Goal: Find specific page/section: Find specific page/section

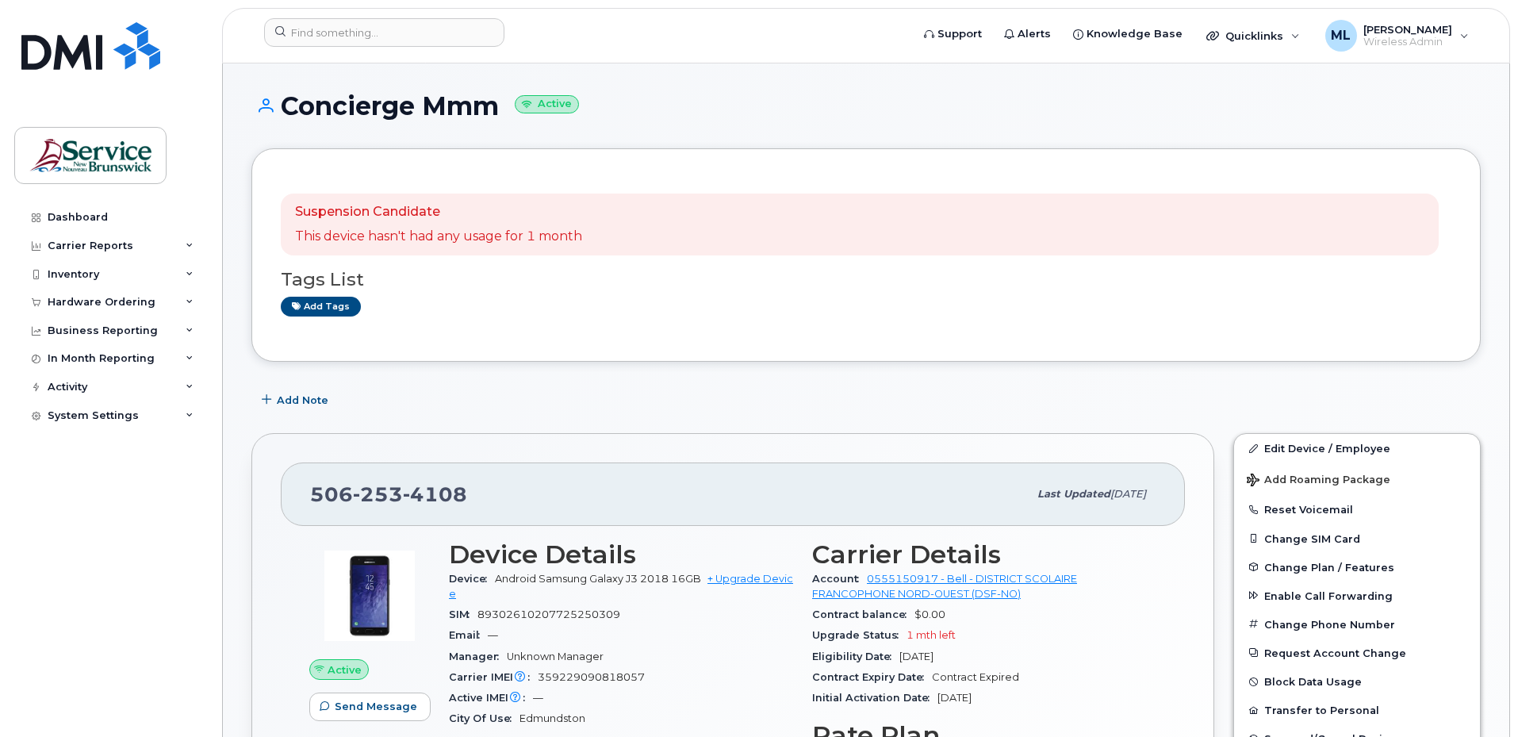
scroll to position [238, 0]
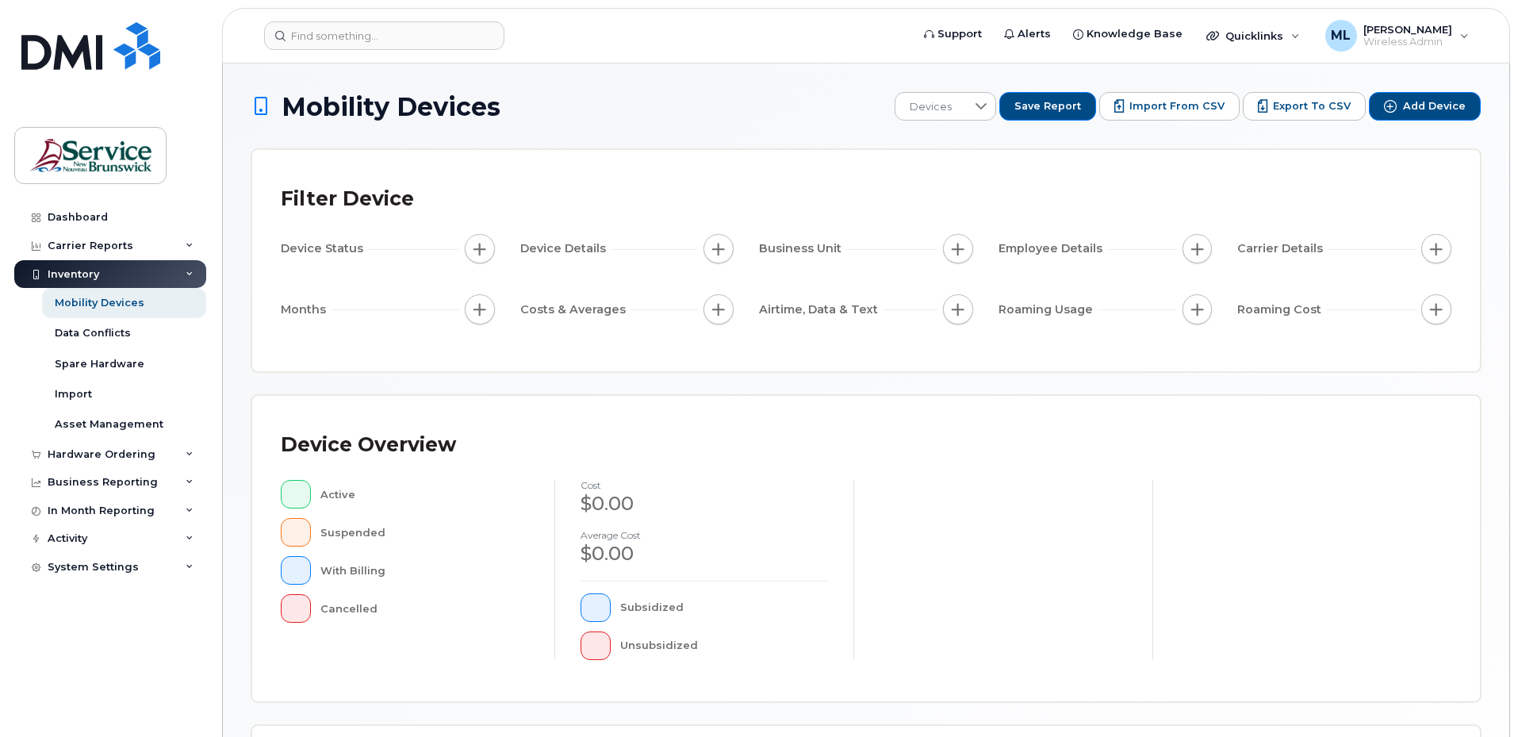
click at [293, 494] on div "Device Overview Active Suspended With Billing Cancelled cost $0.00 Average cost…" at bounding box center [866, 548] width 1170 height 248
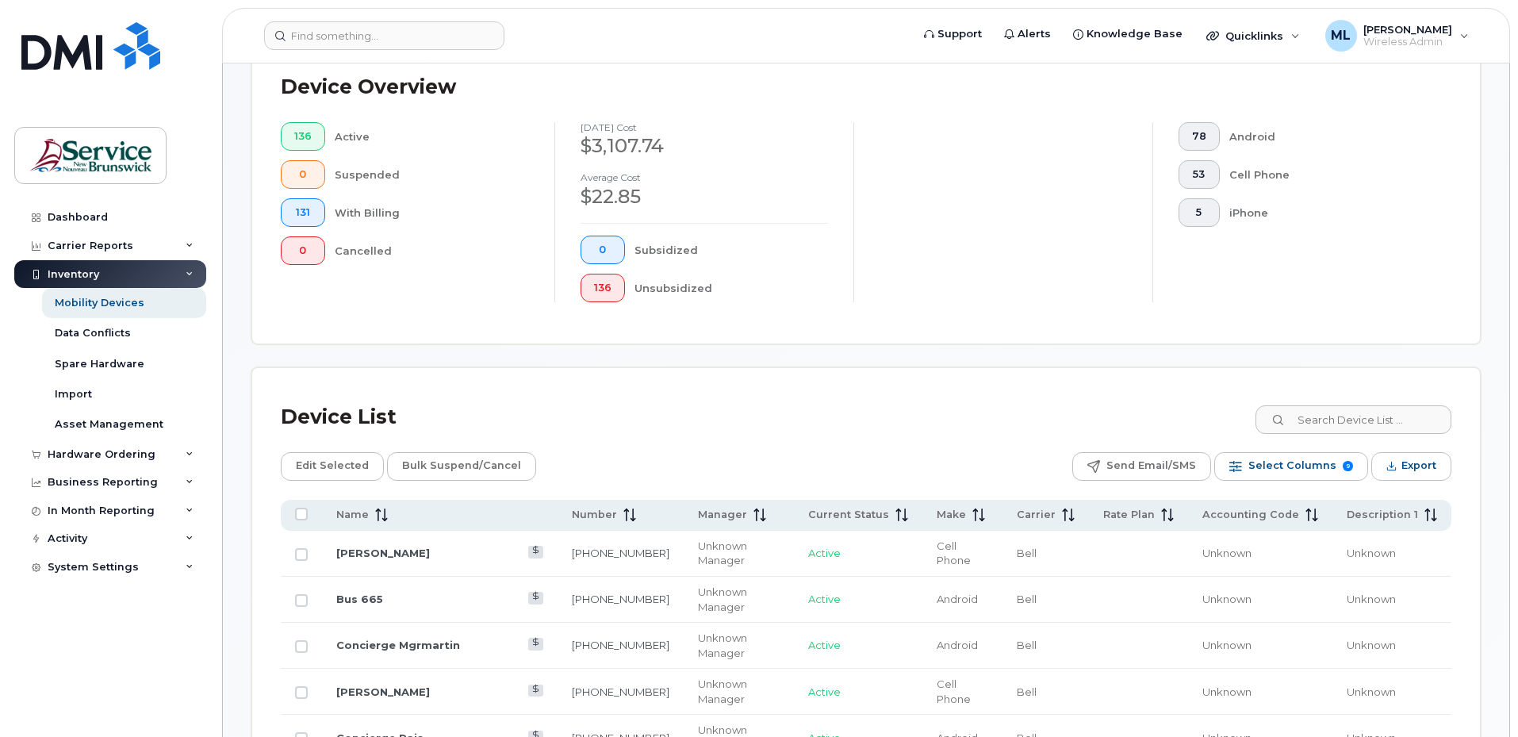
scroll to position [555, 0]
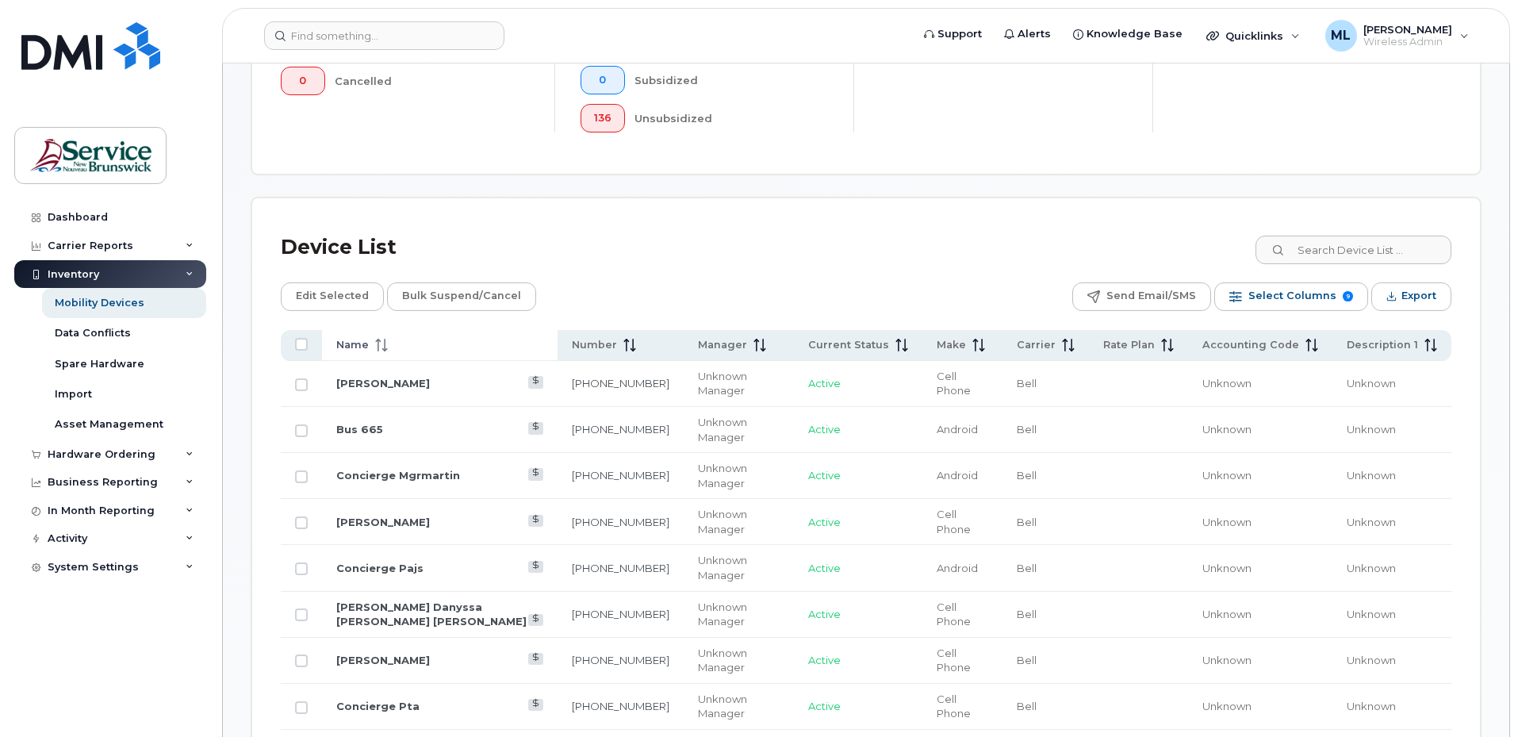
click at [377, 340] on icon at bounding box center [378, 345] width 2 height 13
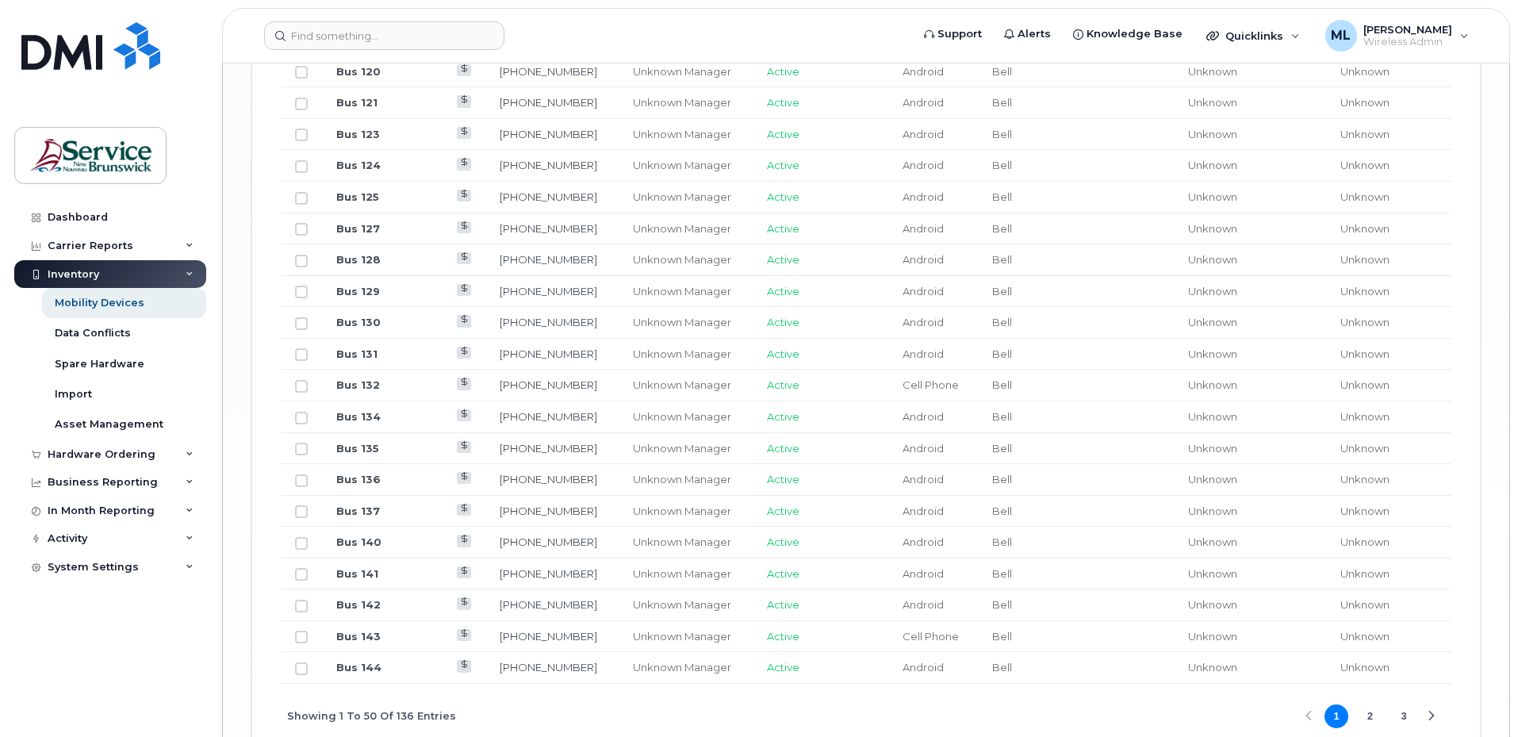
scroll to position [1894, 0]
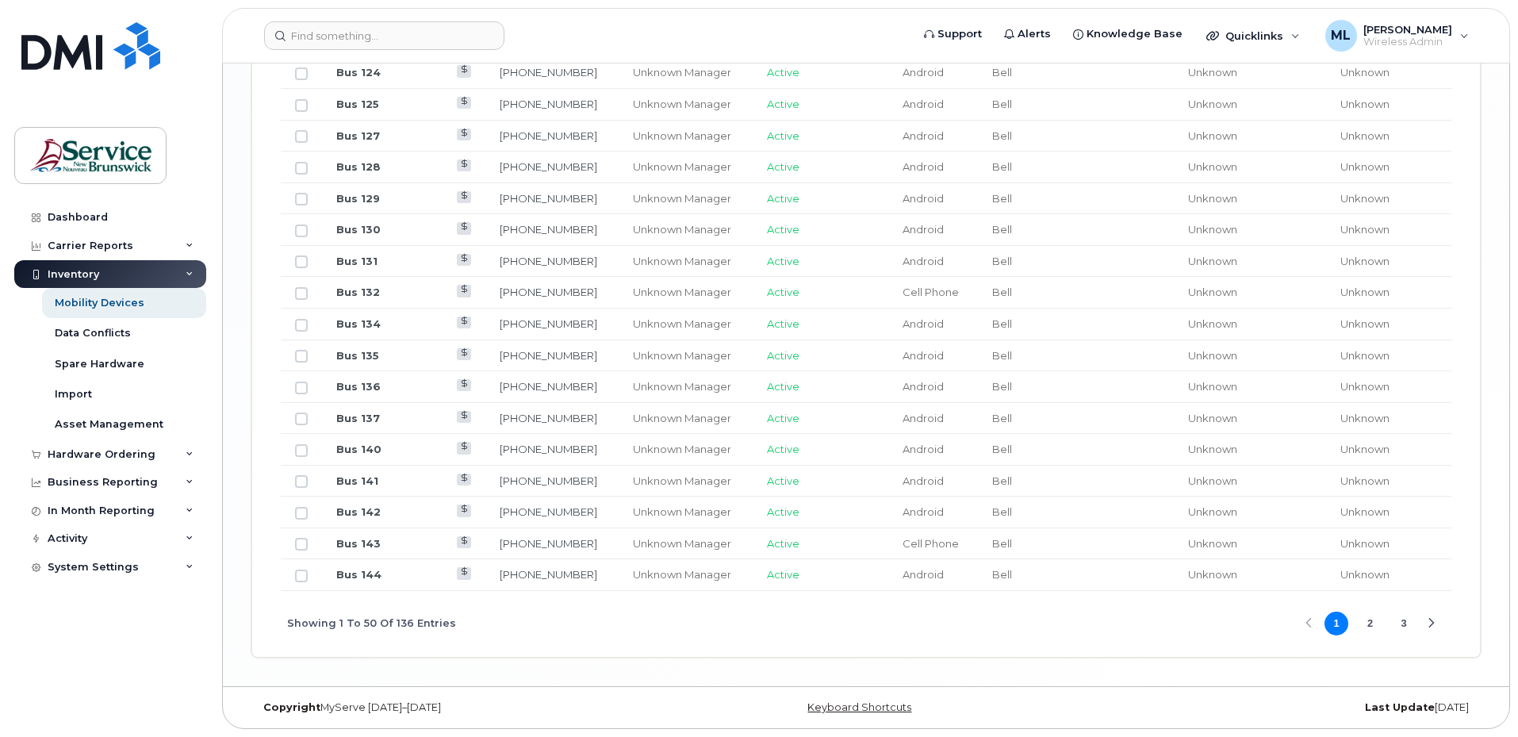
click at [1369, 621] on button "2" at bounding box center [1370, 623] width 24 height 24
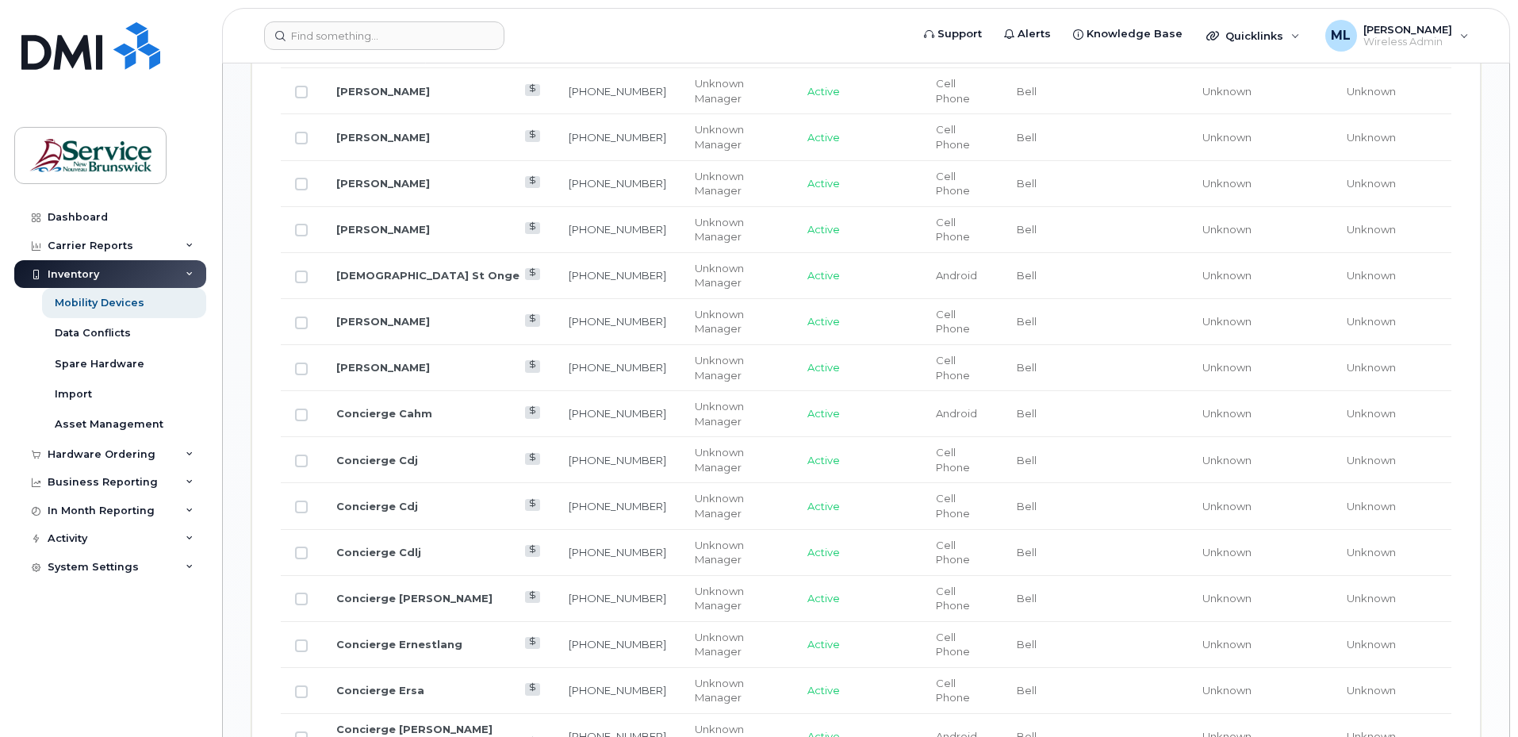
scroll to position [1338, 0]
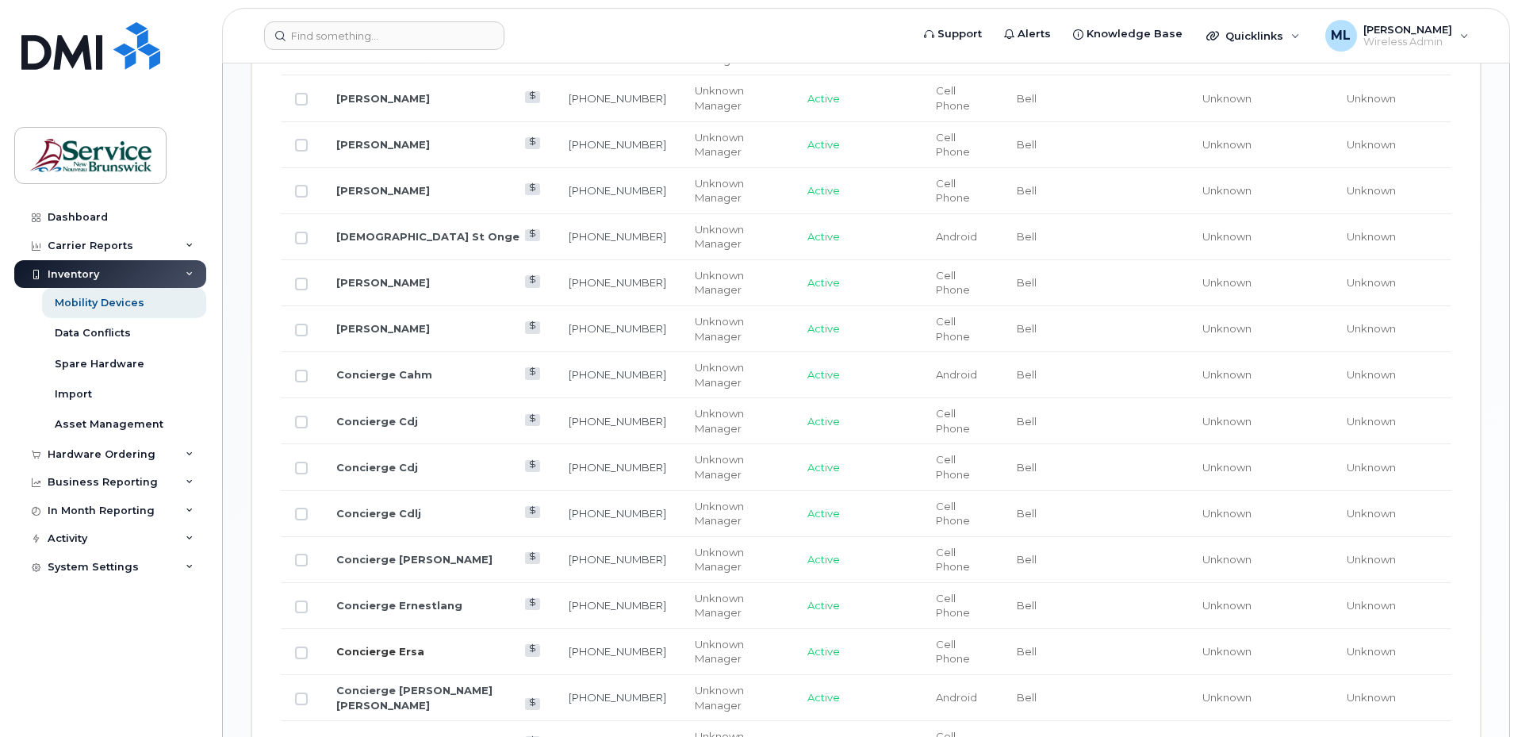
scroll to position [1418, 0]
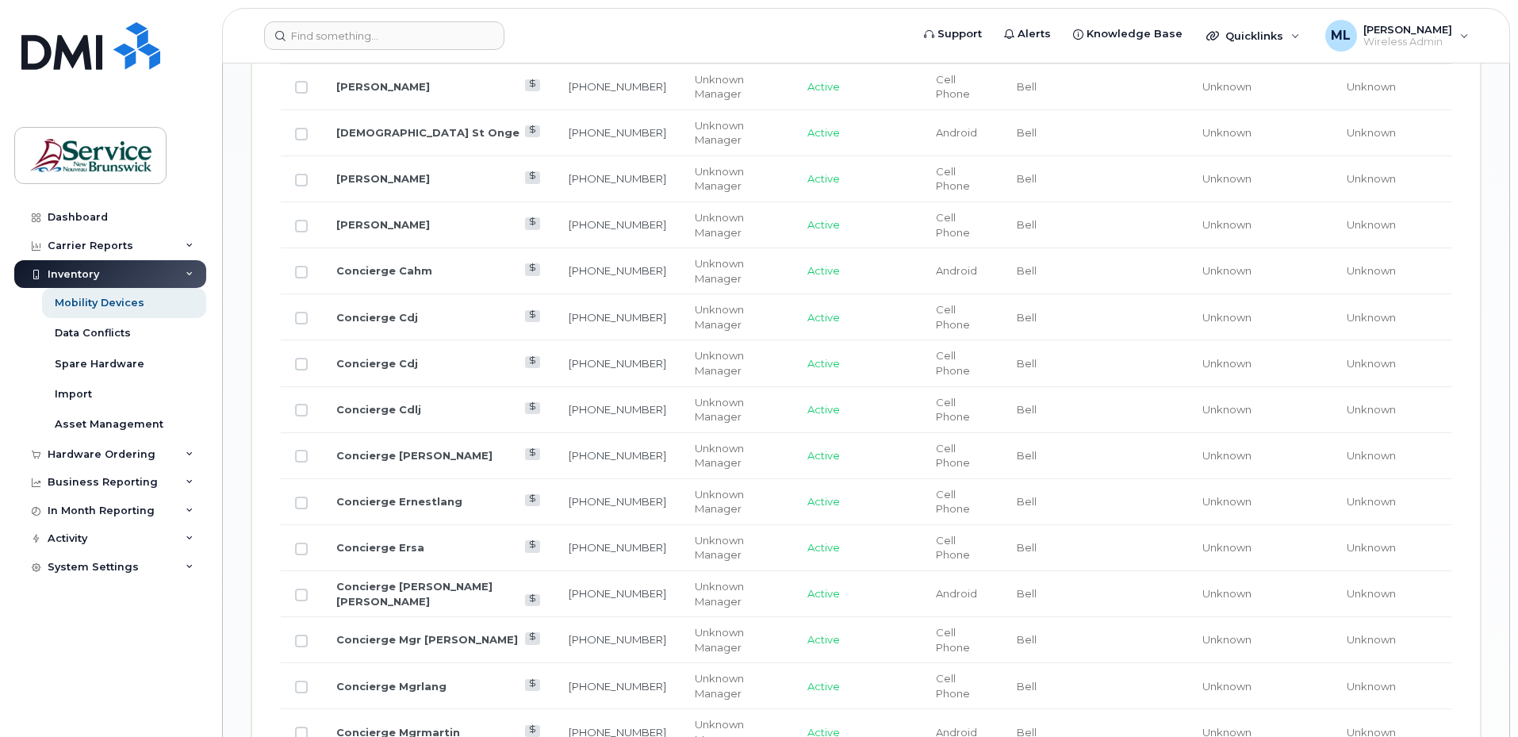
scroll to position [1576, 0]
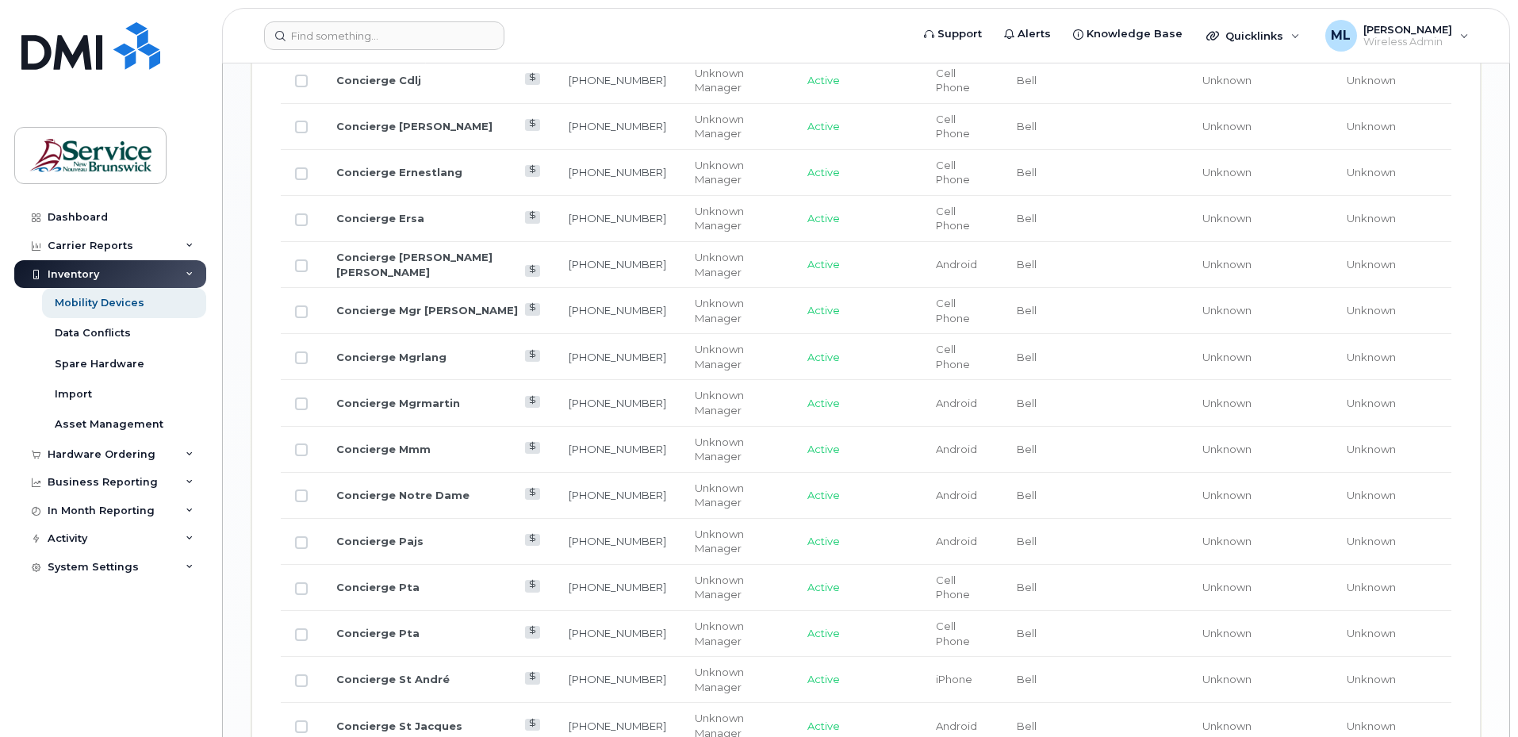
scroll to position [1894, 0]
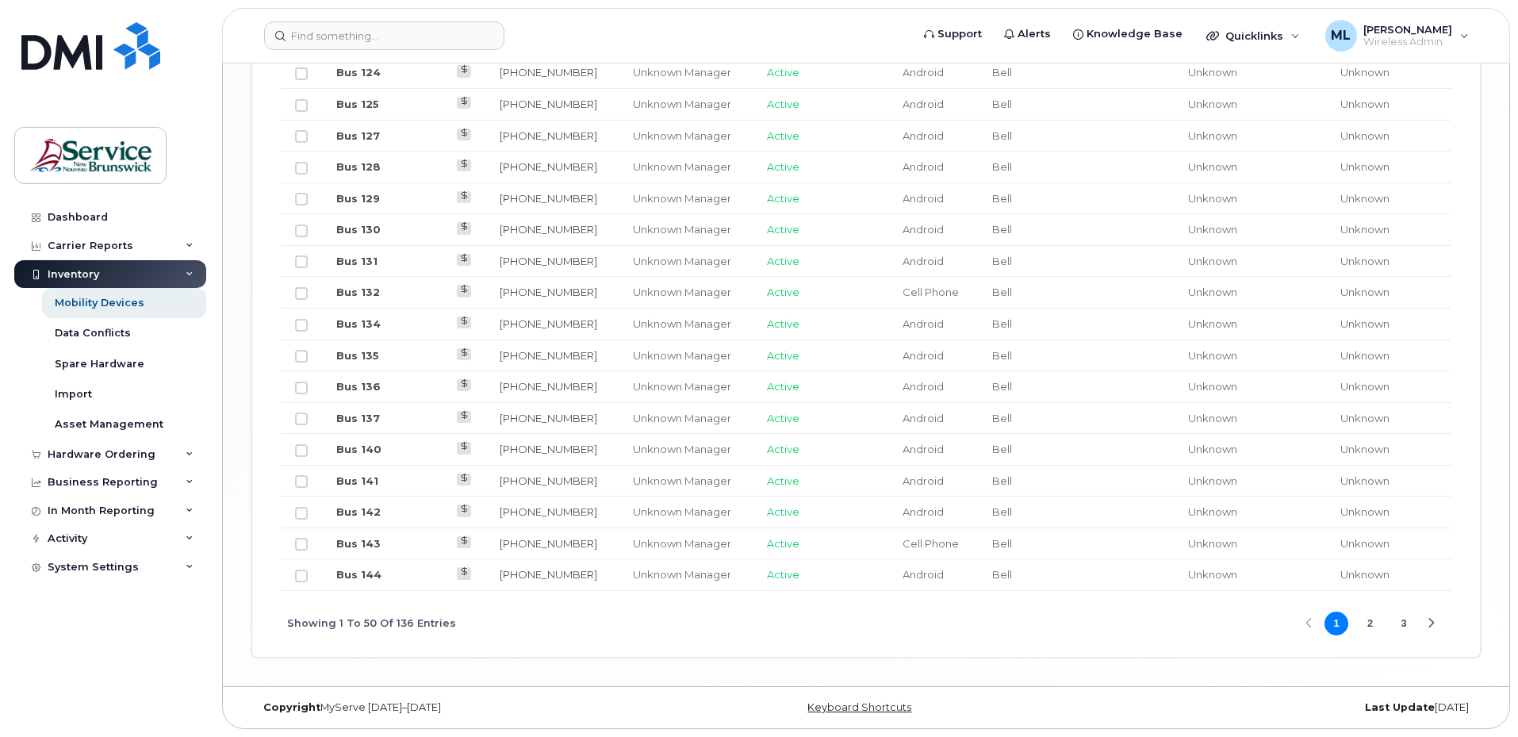
click at [1374, 618] on button "2" at bounding box center [1370, 623] width 24 height 24
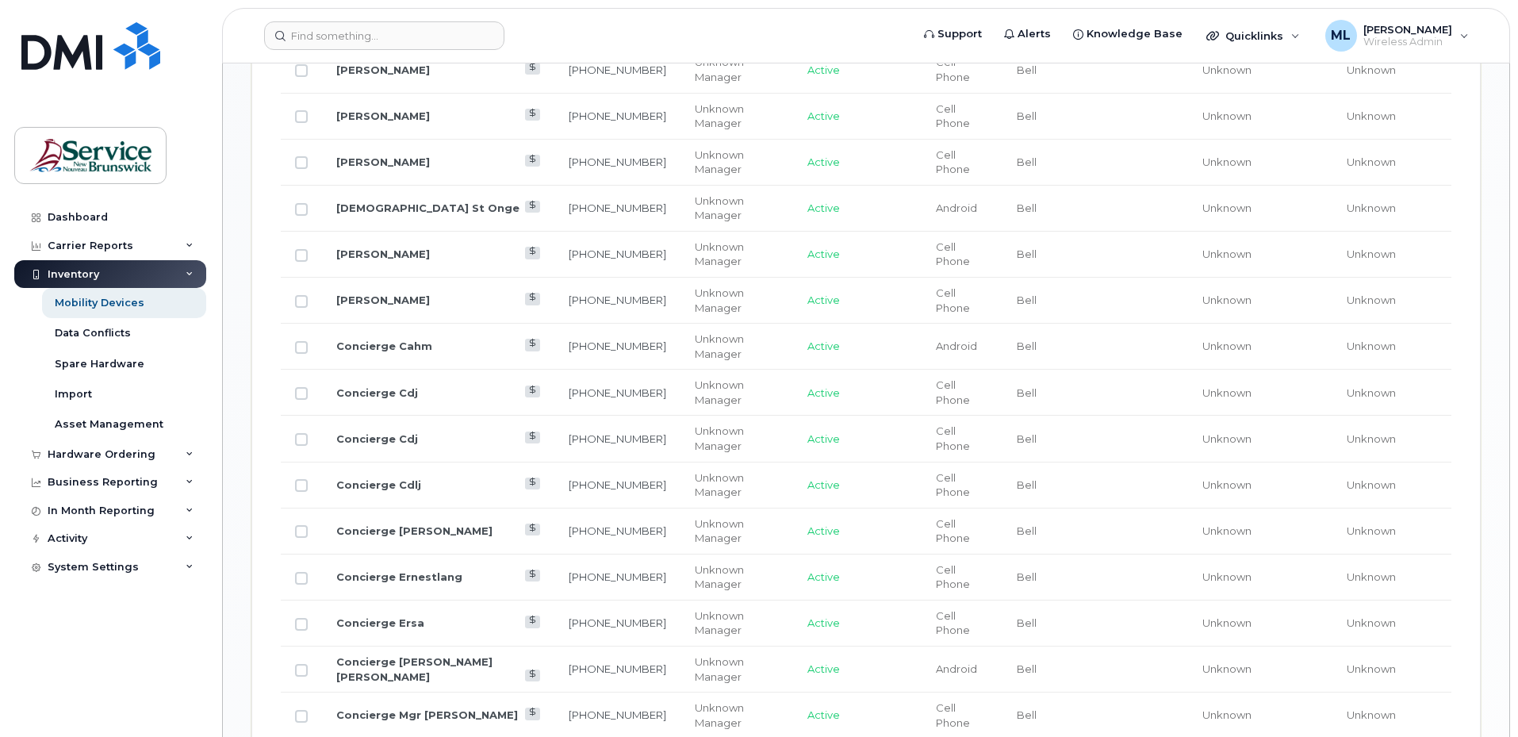
scroll to position [1418, 0]
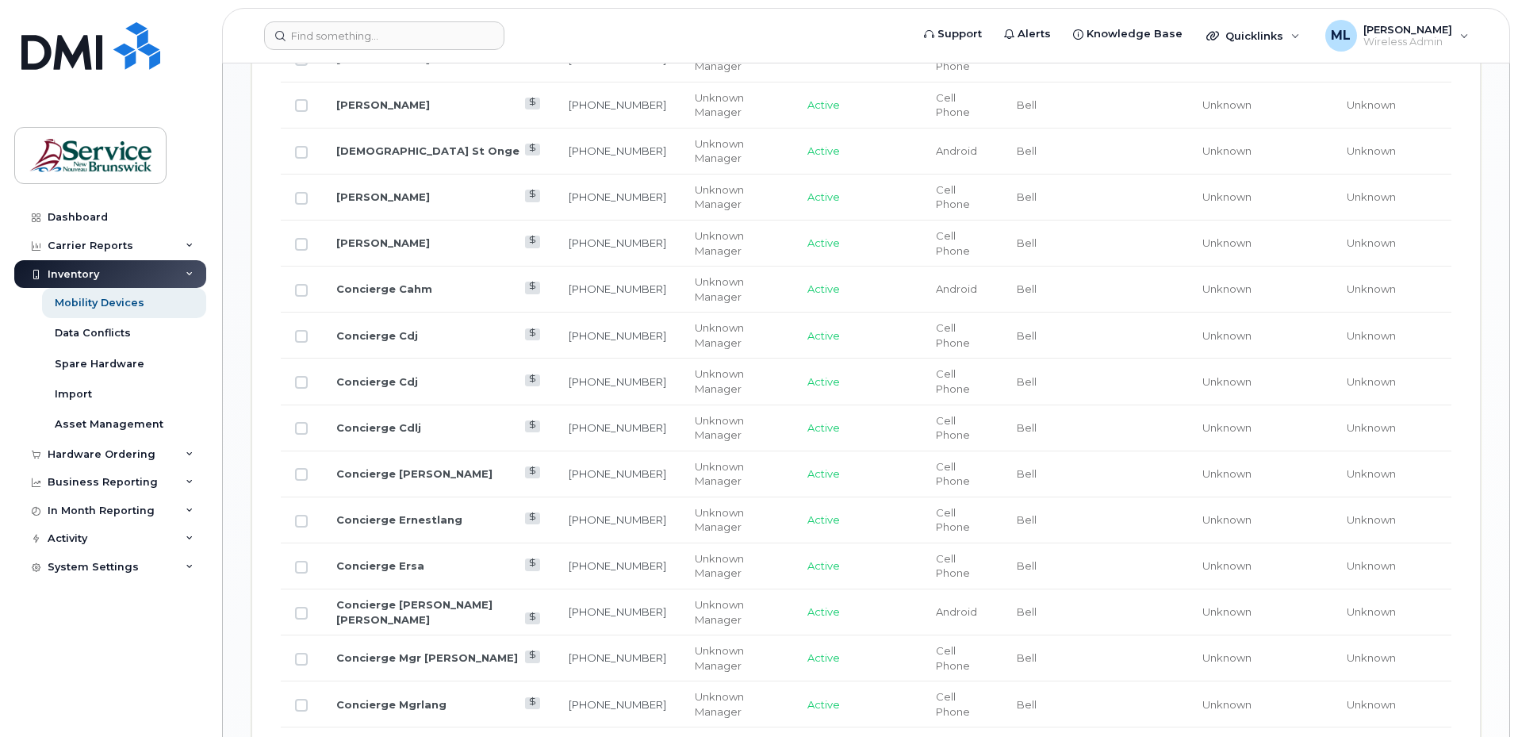
scroll to position [1497, 0]
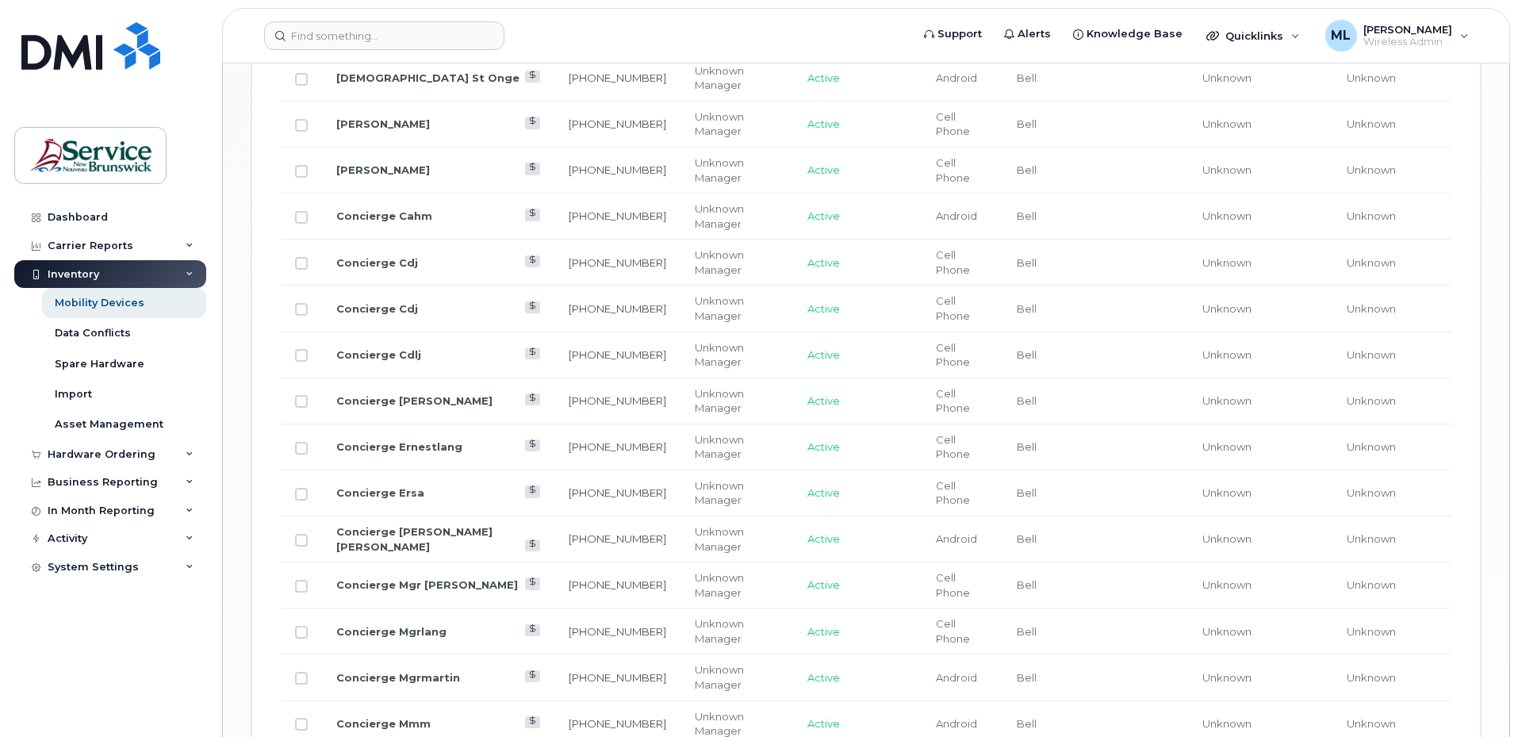
scroll to position [1576, 0]
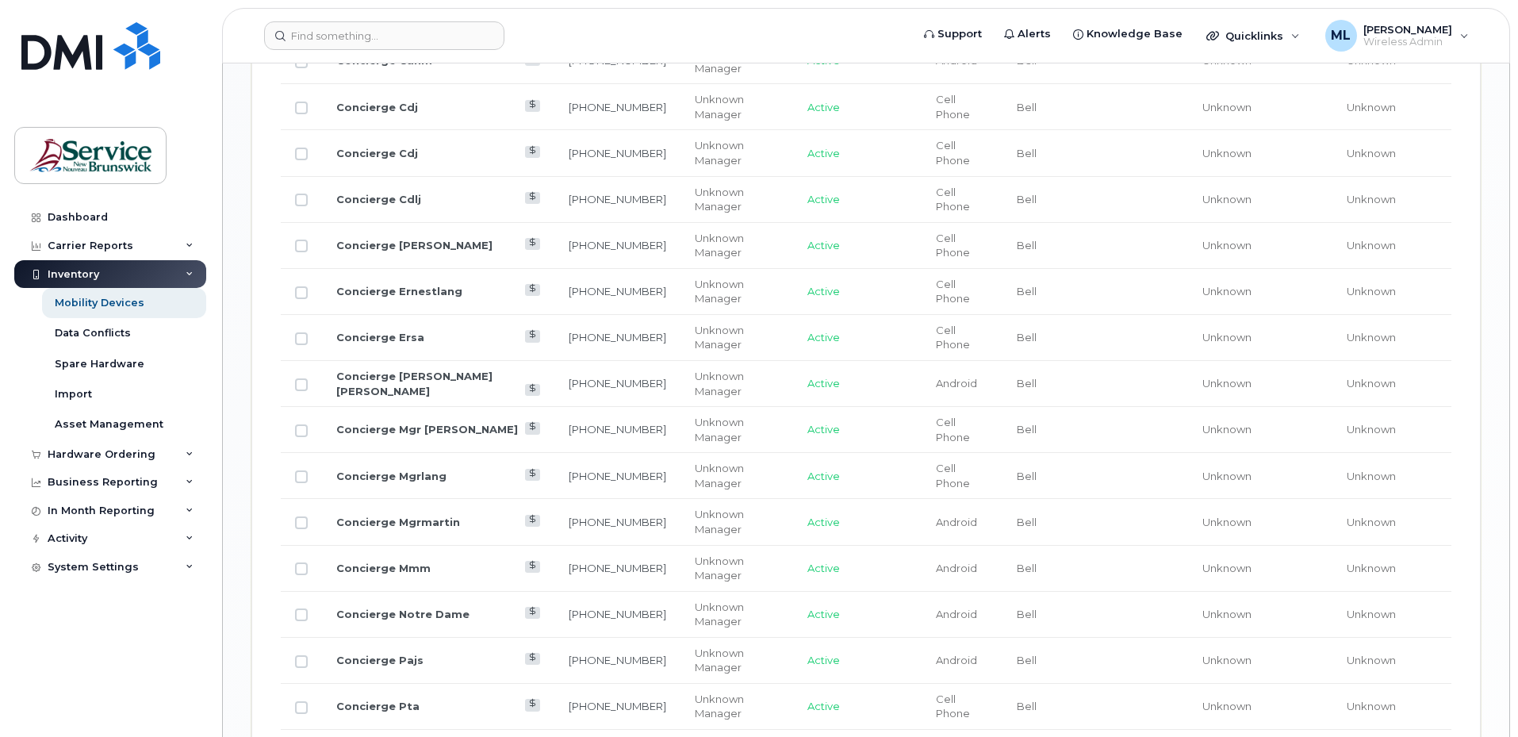
scroll to position [1735, 0]
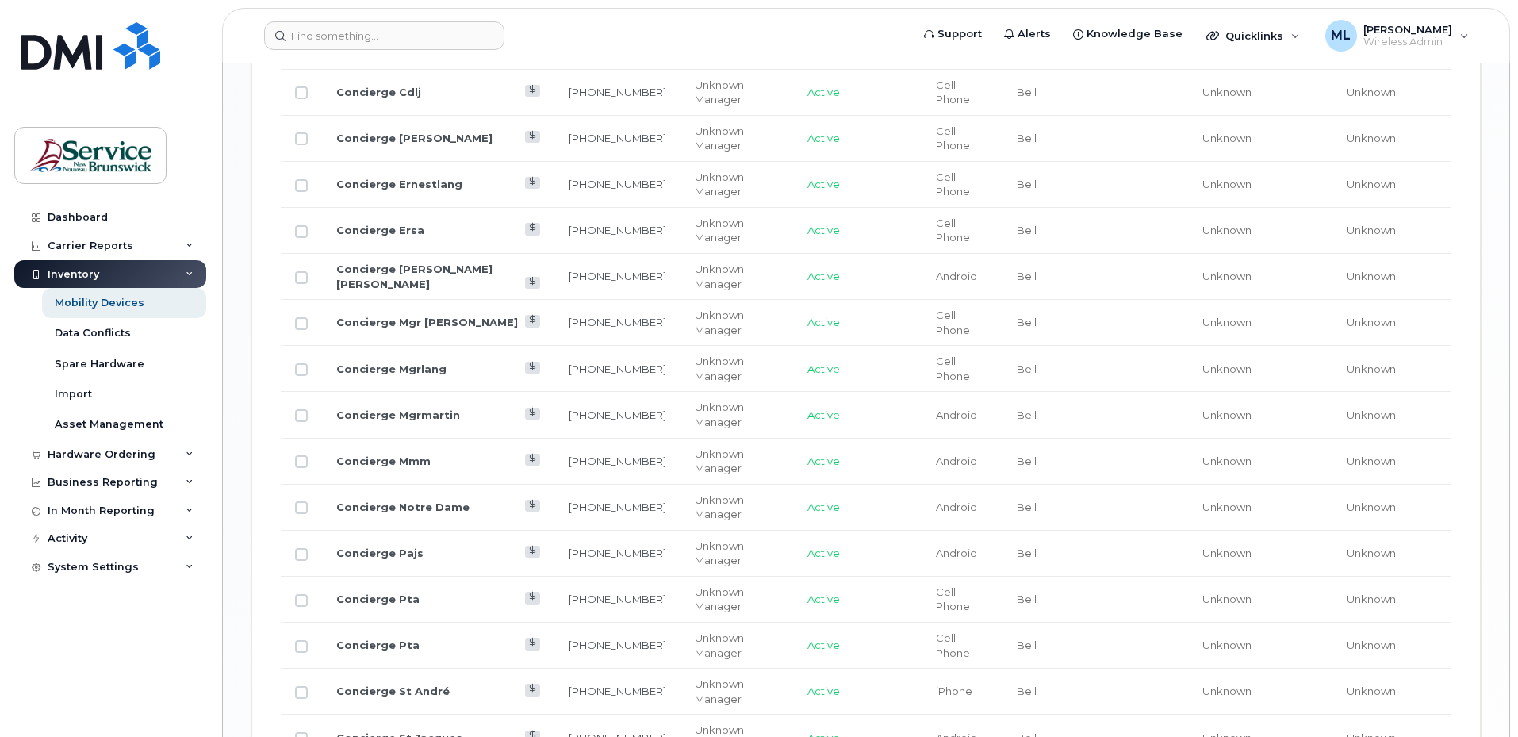
scroll to position [1894, 0]
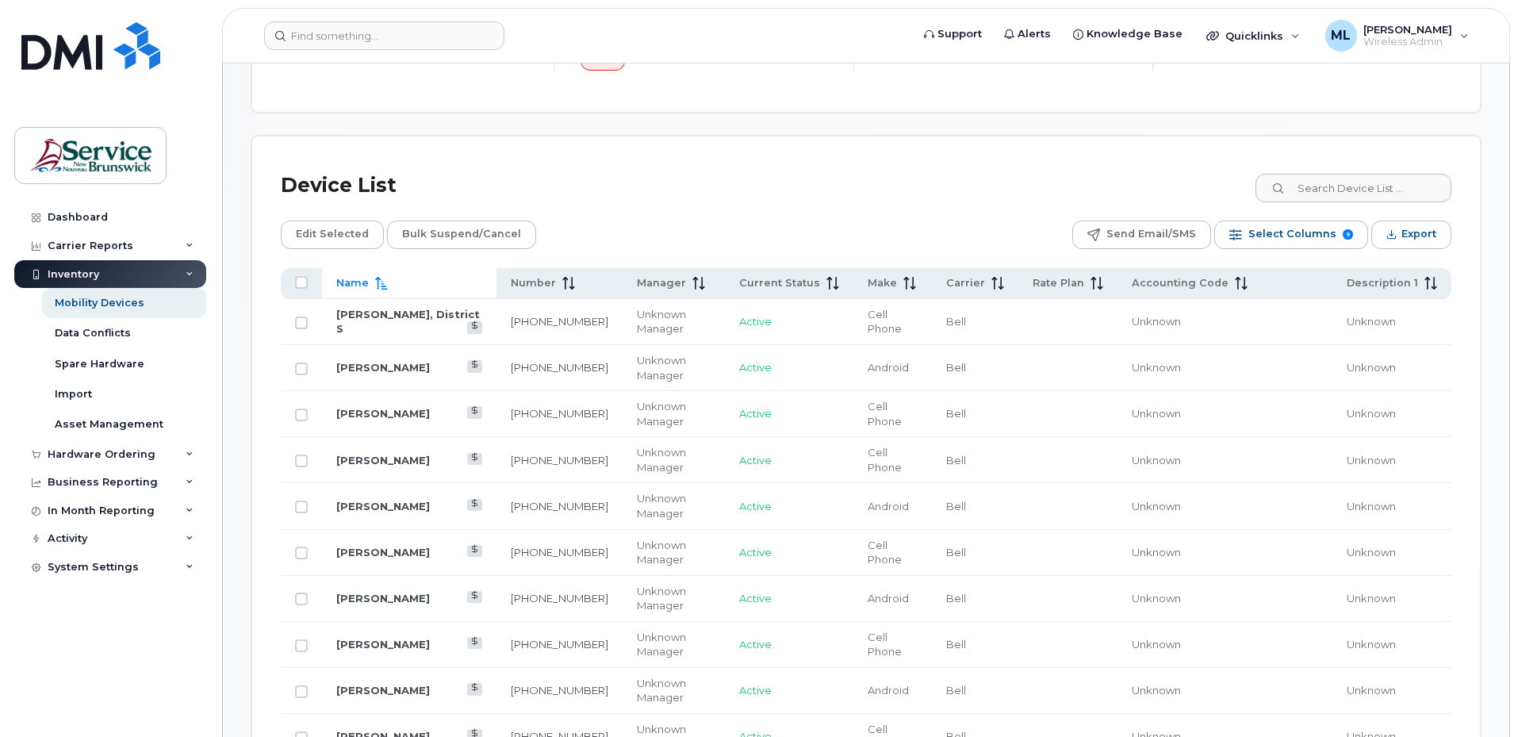
scroll to position [636, 0]
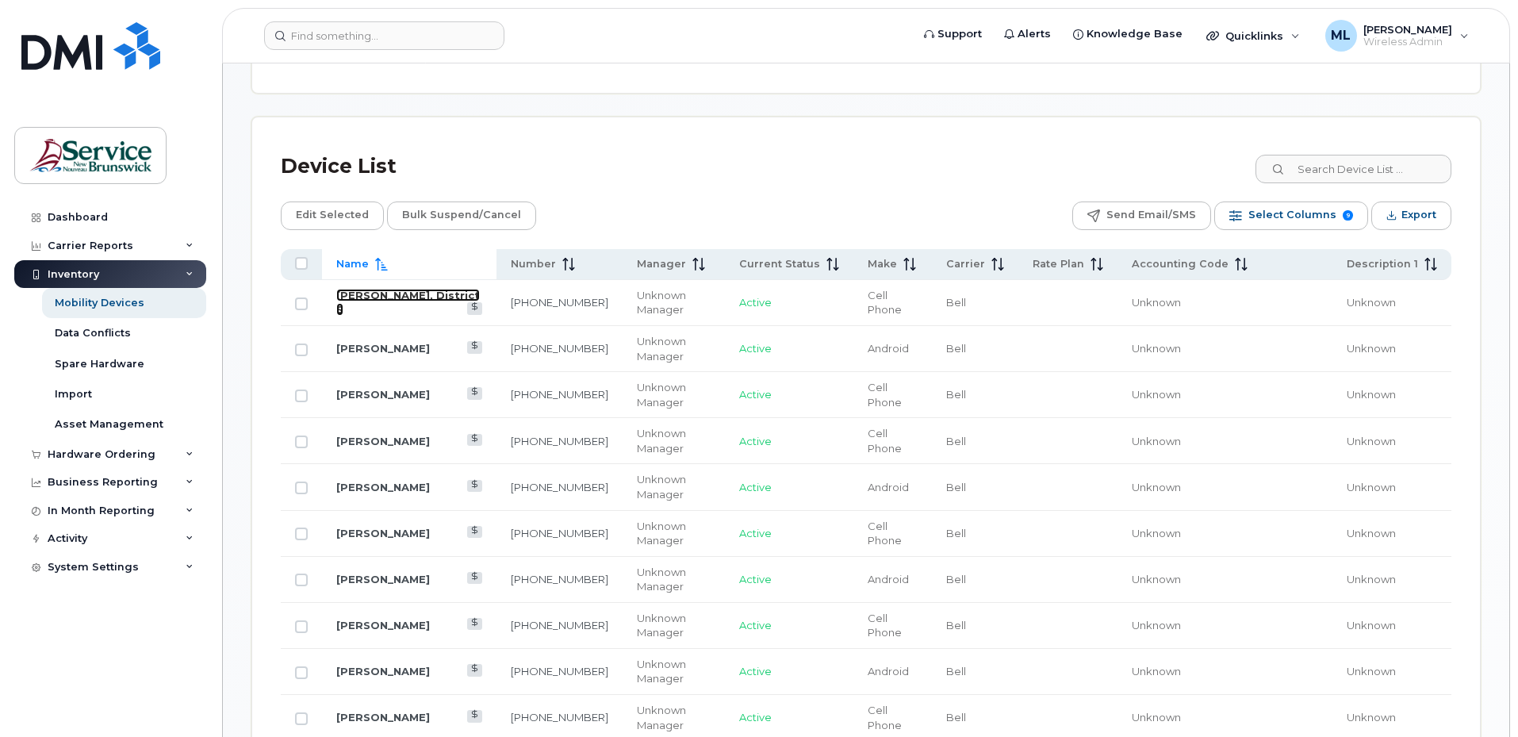
click at [393, 296] on link "Gilles Beaulieu, District S" at bounding box center [408, 303] width 144 height 28
click at [373, 347] on link "Isabelle Bourgoin" at bounding box center [383, 348] width 94 height 13
click at [396, 398] on link "Jenny Coulombe" at bounding box center [383, 394] width 94 height 13
click at [354, 441] on link "[PERSON_NAME]" at bounding box center [383, 441] width 94 height 13
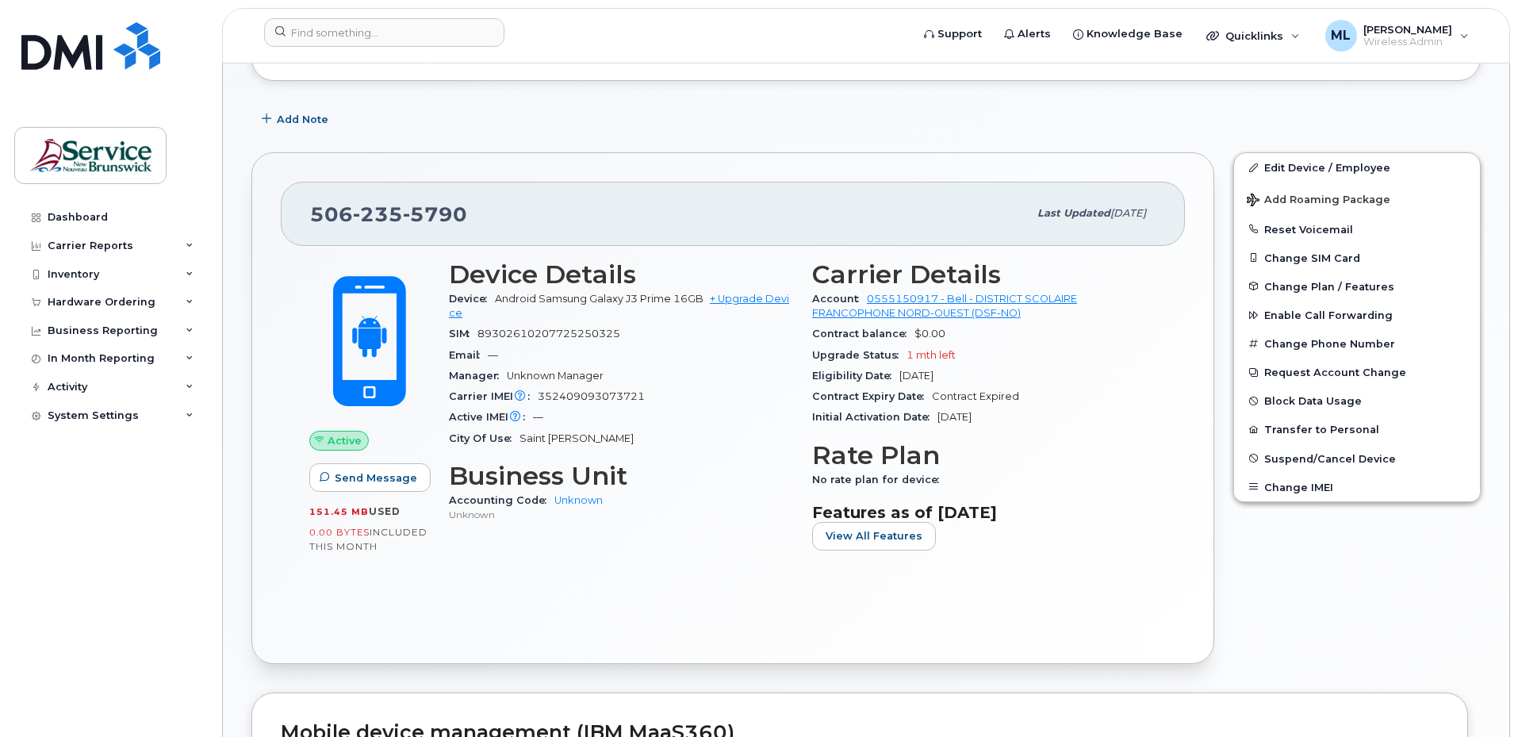
scroll to position [238, 0]
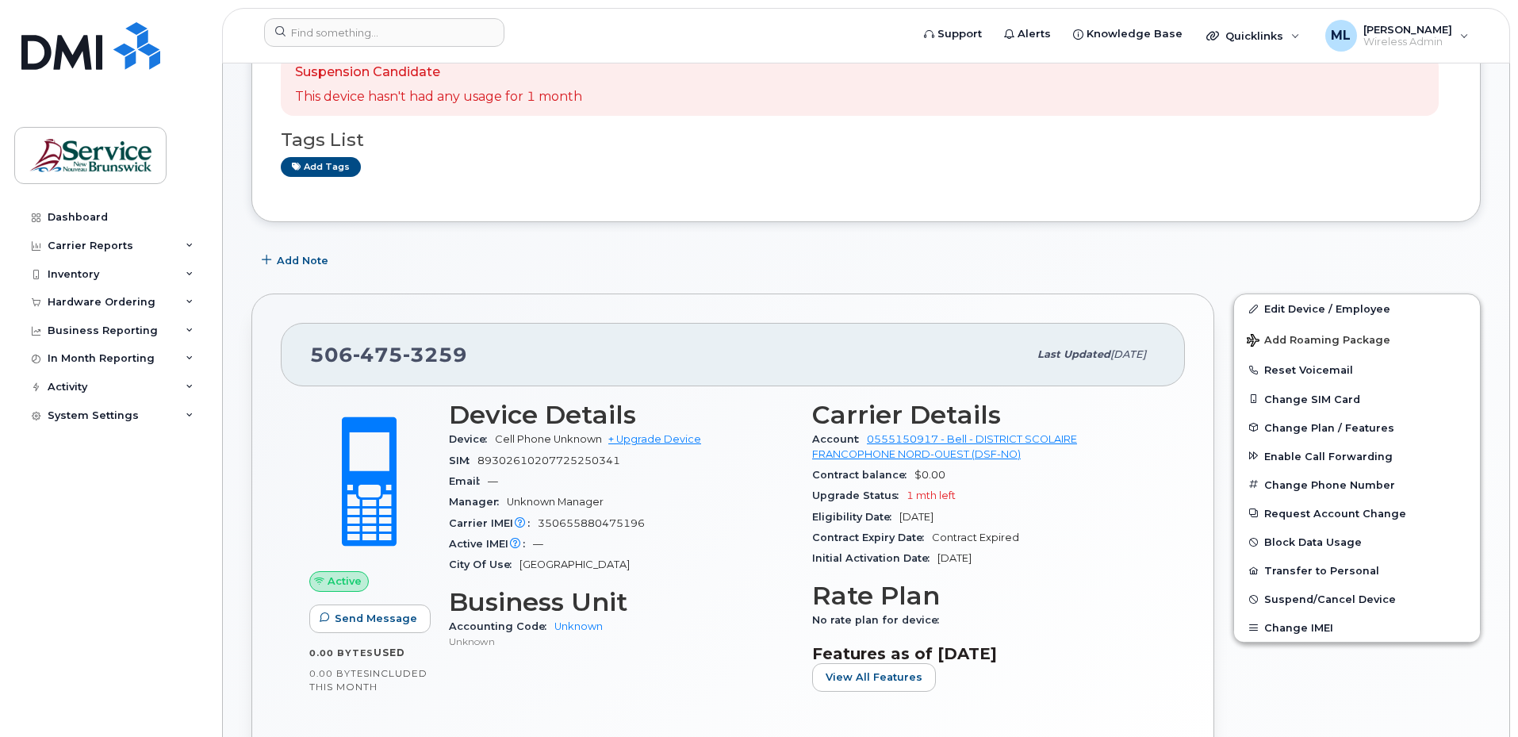
scroll to position [238, 0]
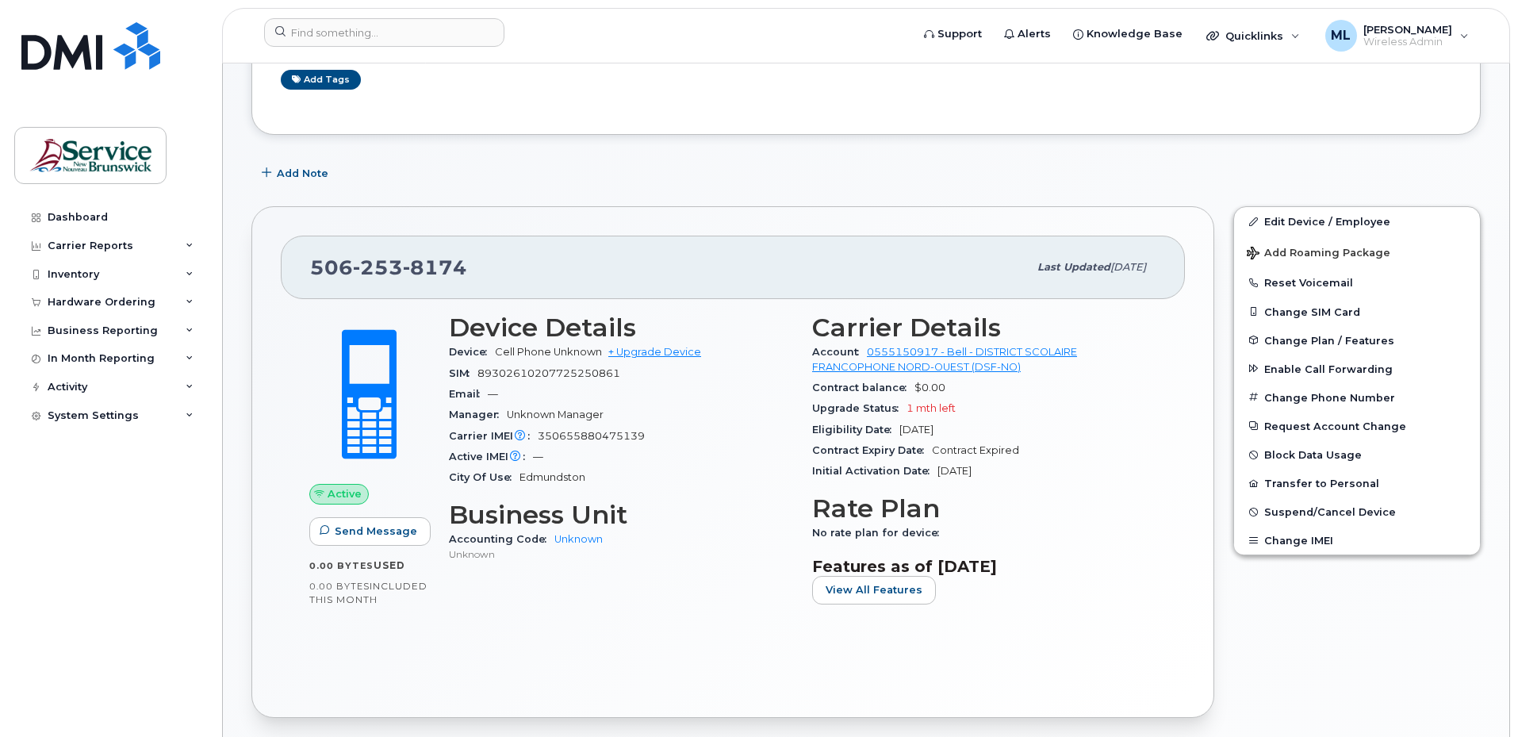
scroll to position [238, 0]
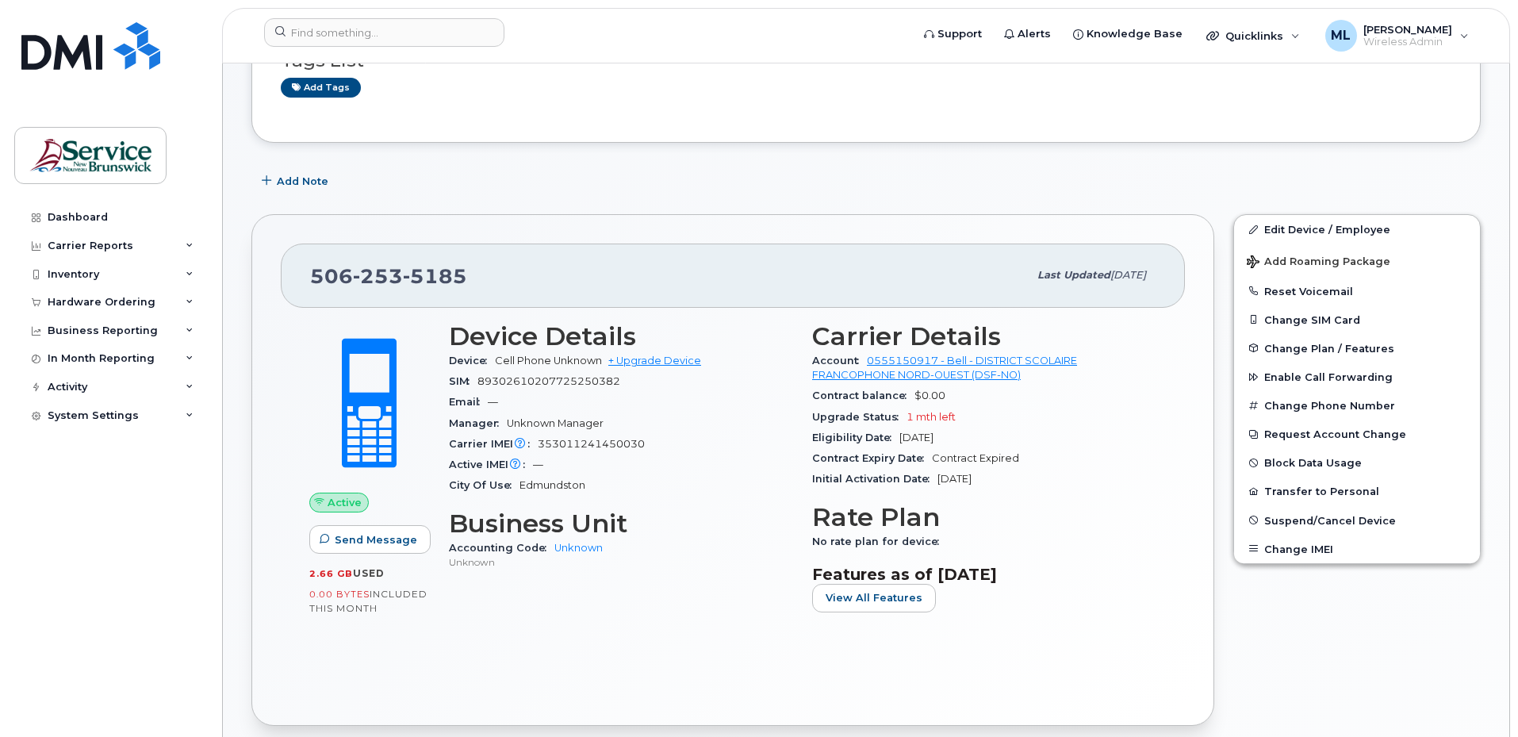
scroll to position [159, 0]
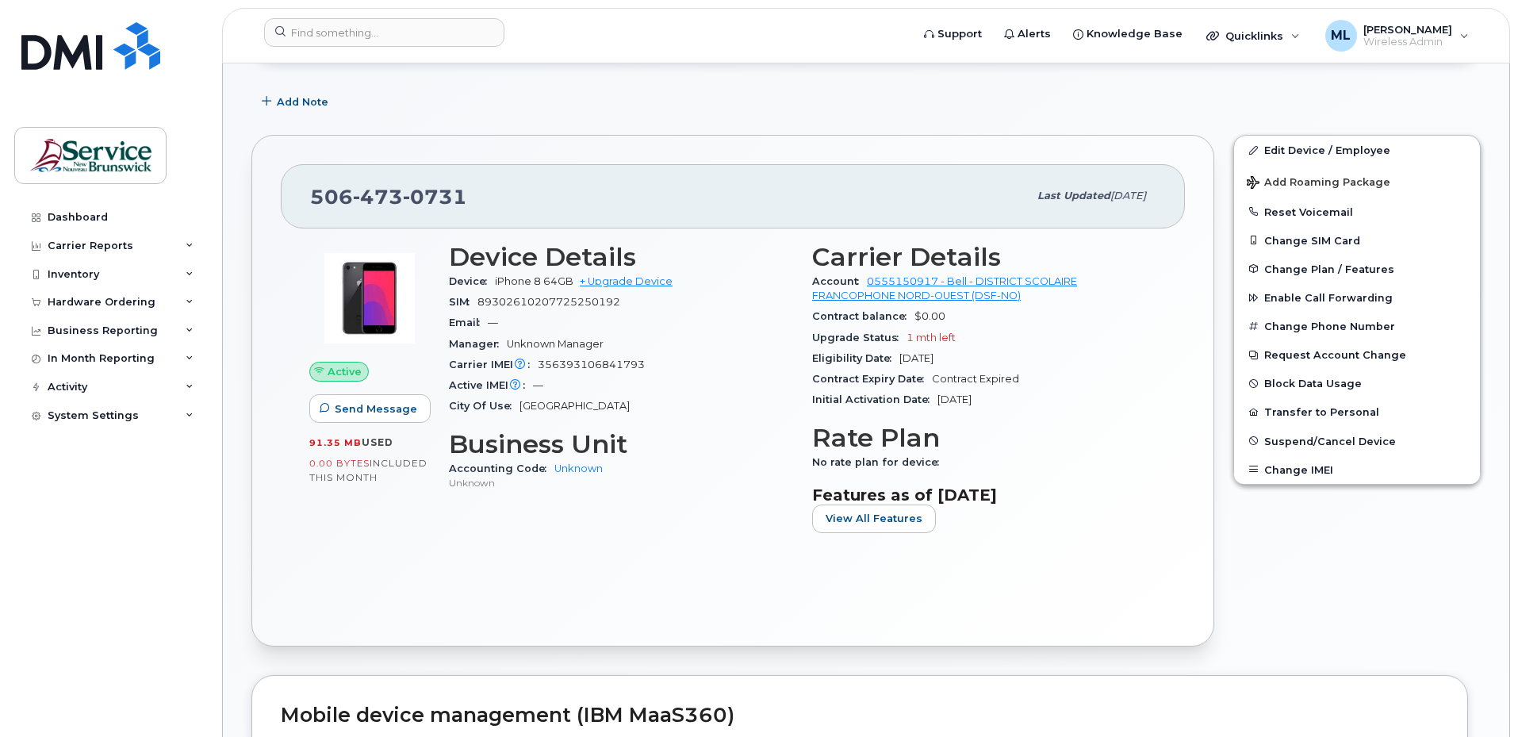
scroll to position [238, 0]
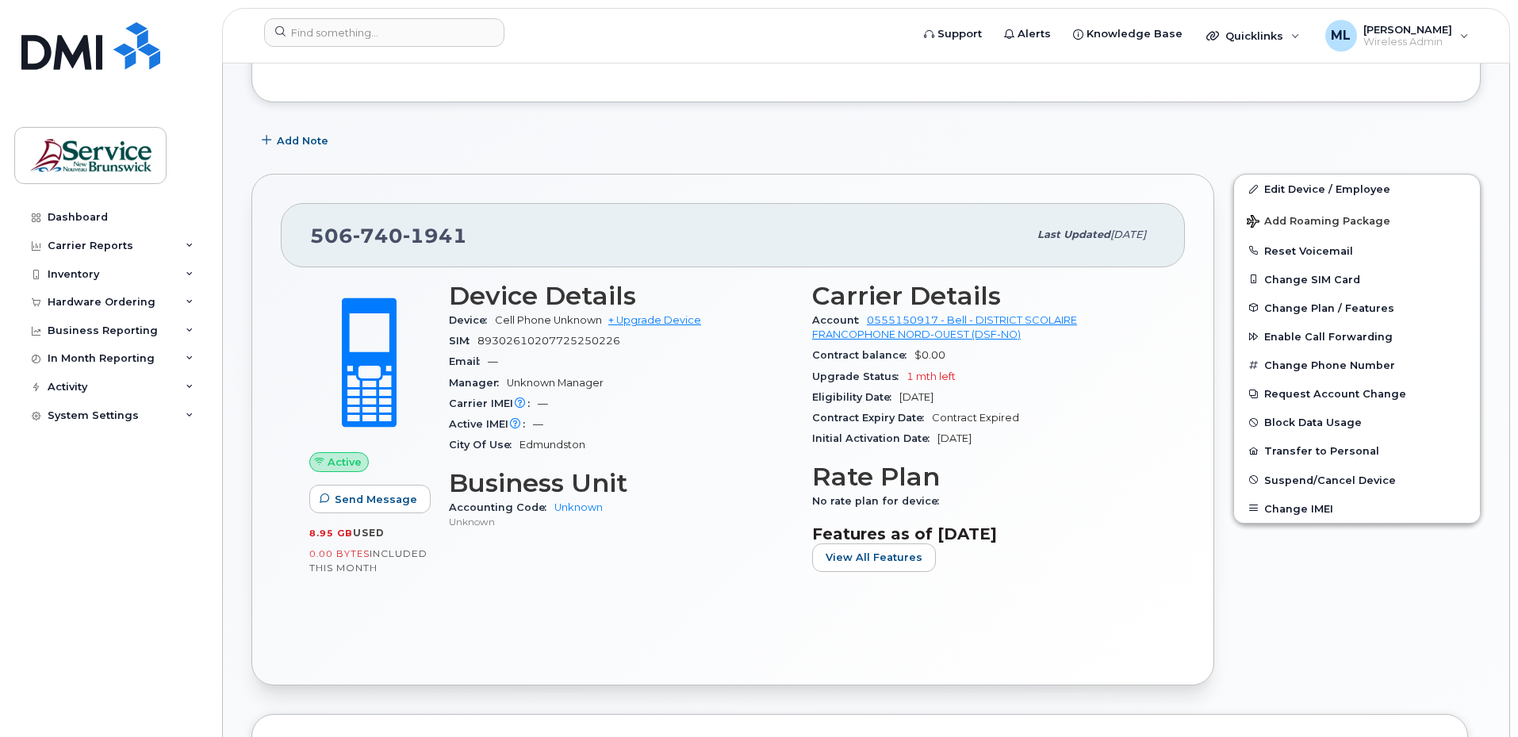
scroll to position [238, 0]
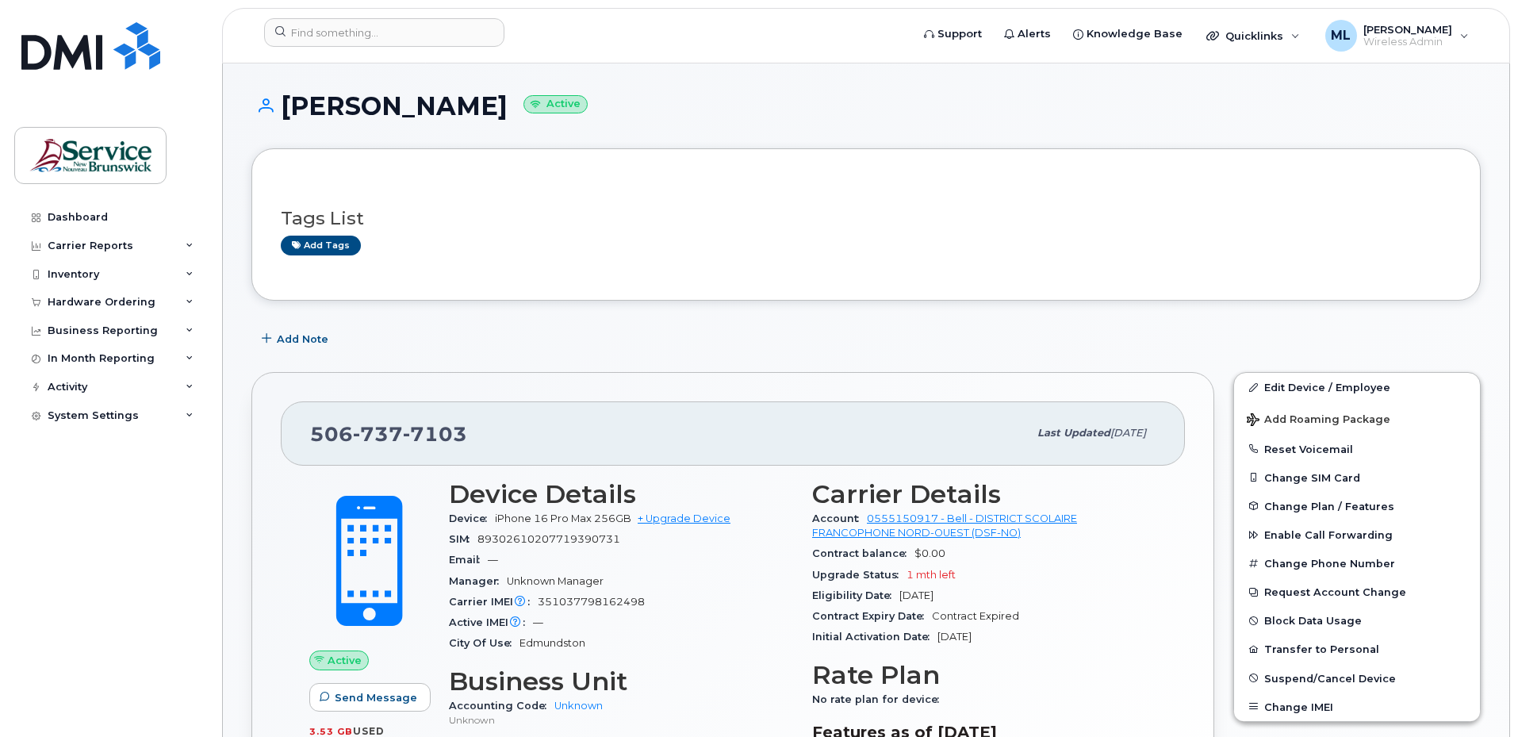
click at [675, 244] on div "Add tags" at bounding box center [860, 245] width 1158 height 20
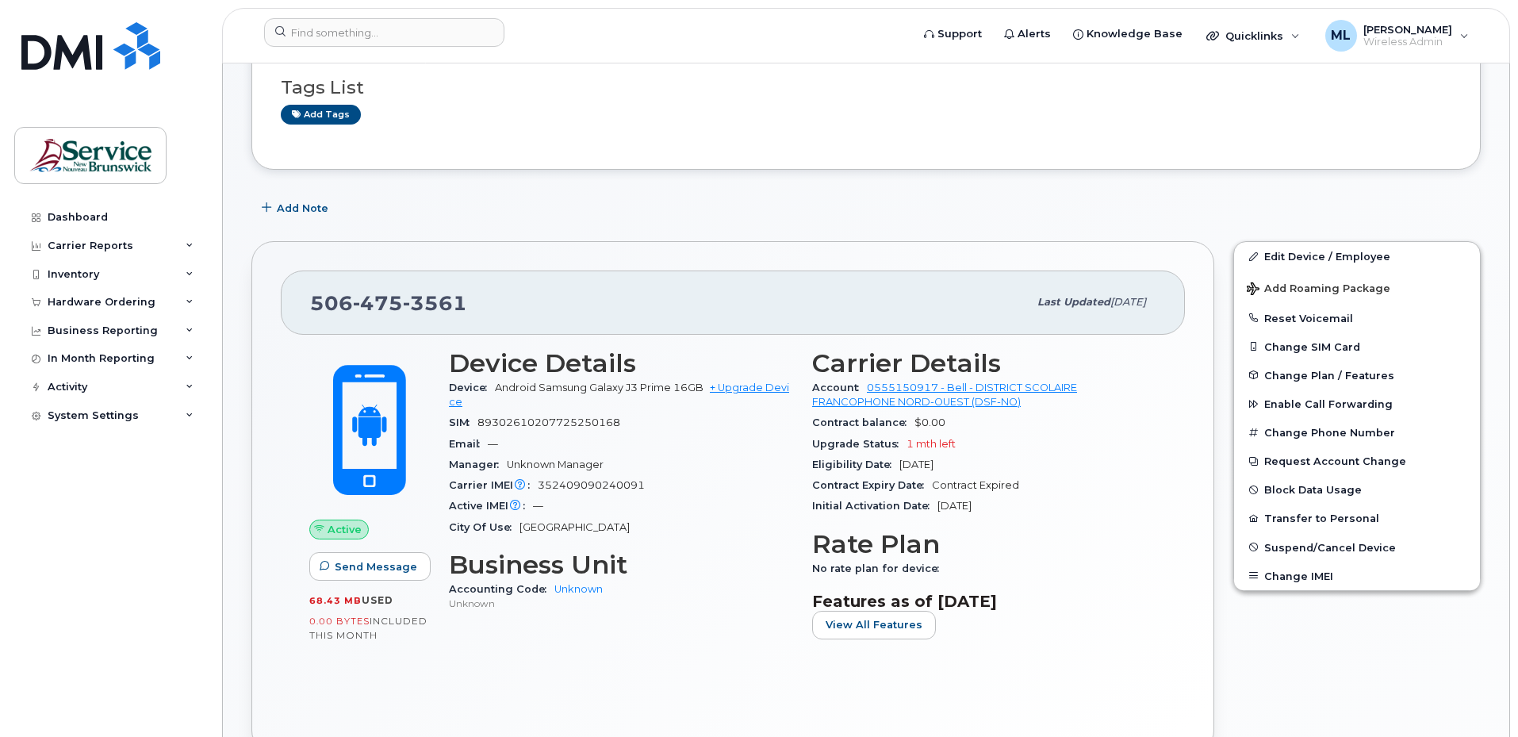
scroll to position [159, 0]
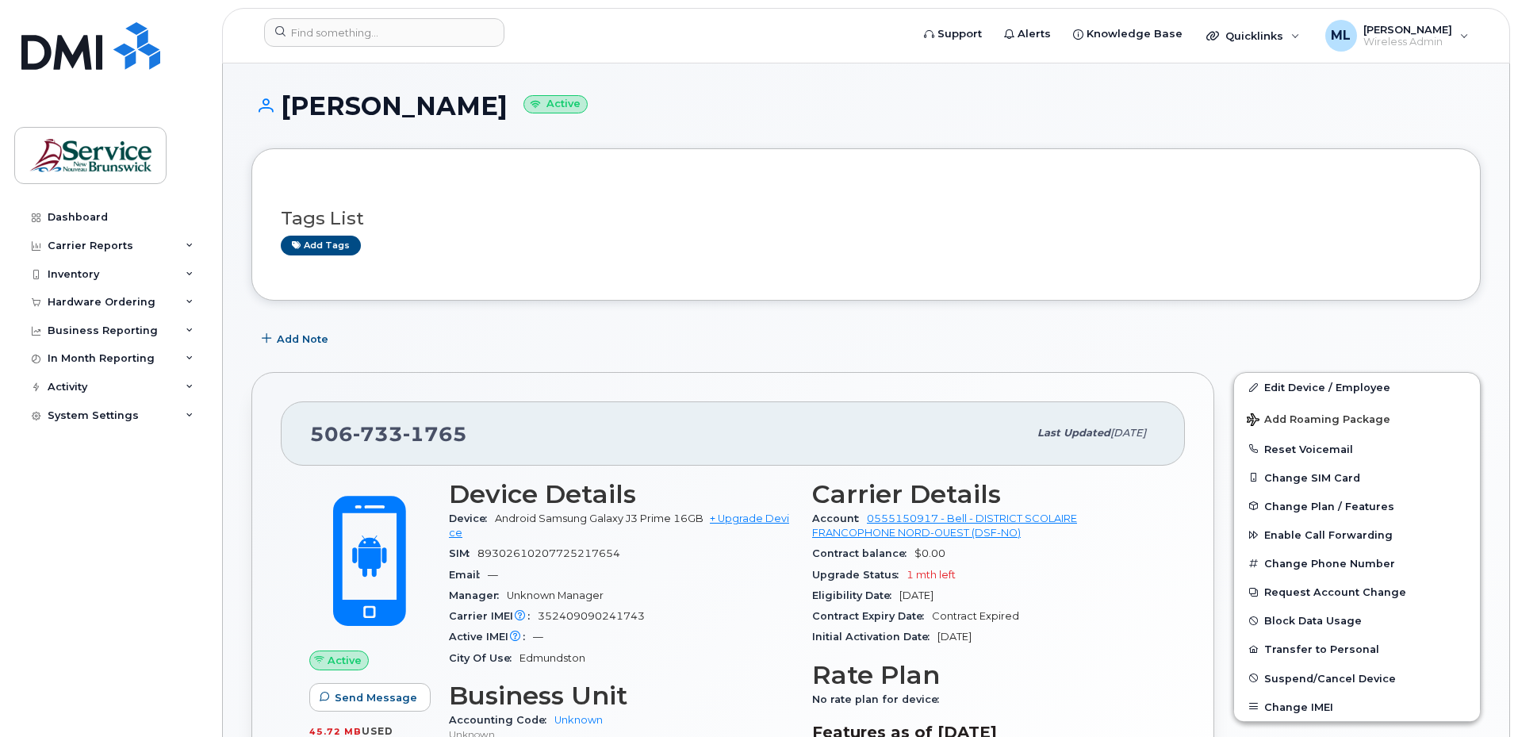
click at [562, 247] on div "Add tags" at bounding box center [860, 245] width 1158 height 20
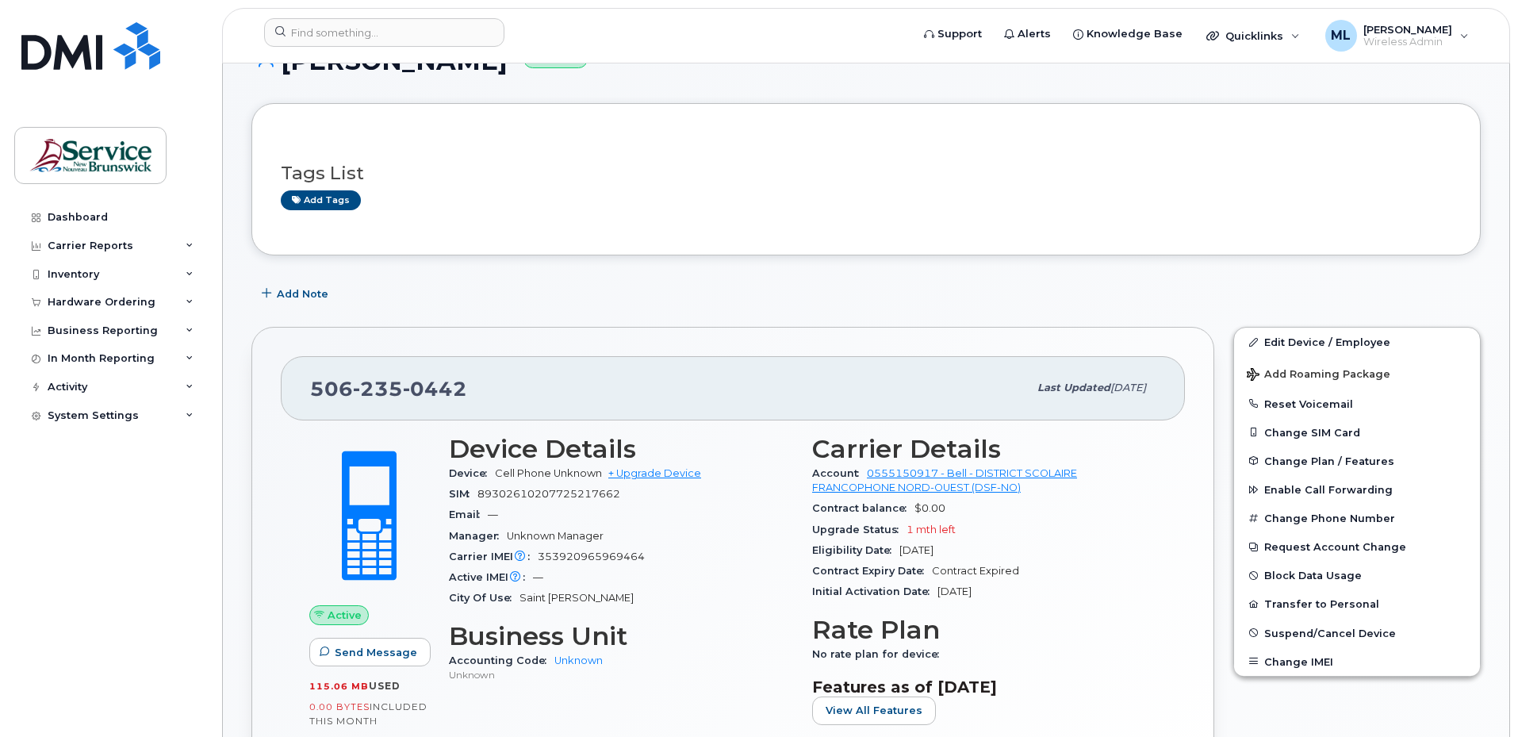
scroll to position [79, 0]
